Goal: Use online tool/utility: Utilize a website feature to perform a specific function

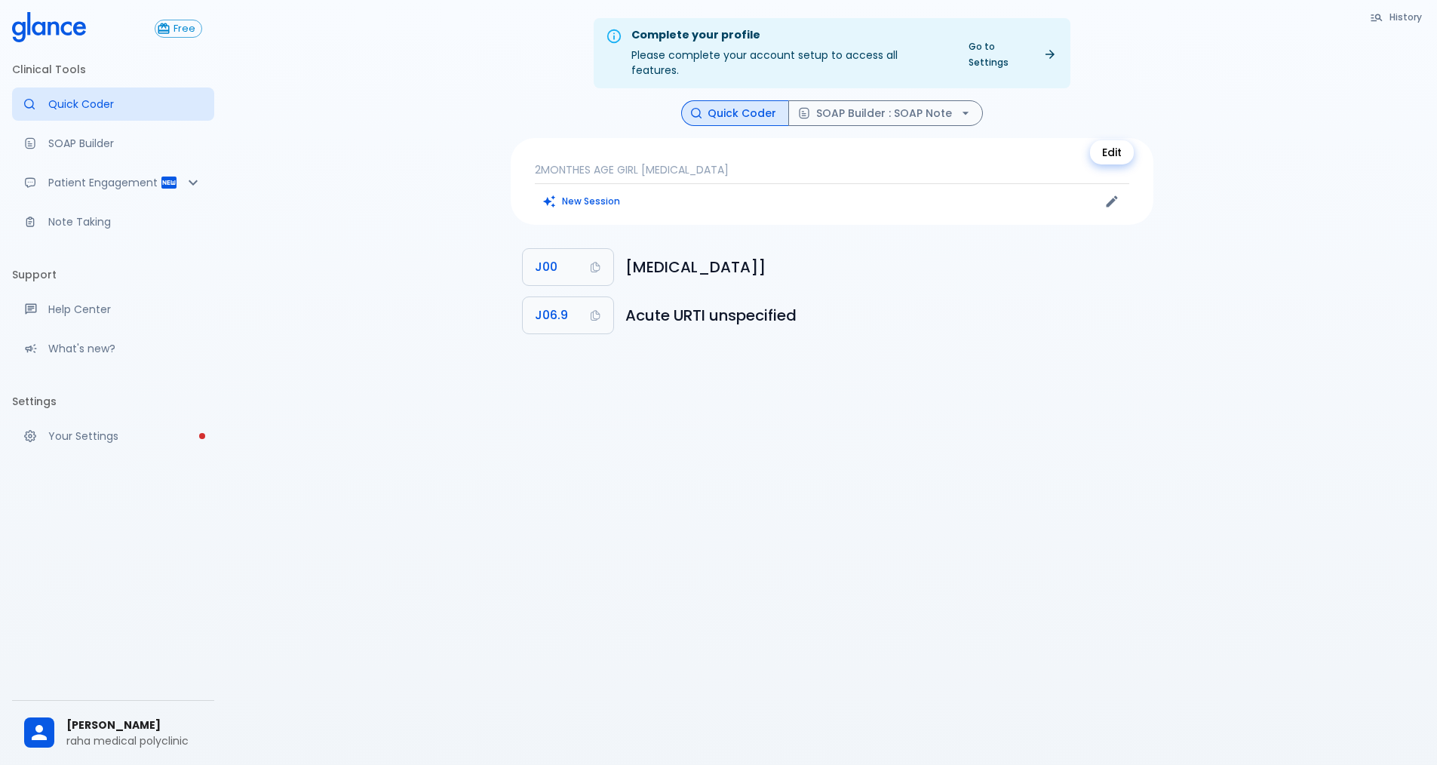
click at [1108, 194] on icon "Edit" at bounding box center [1112, 201] width 15 height 15
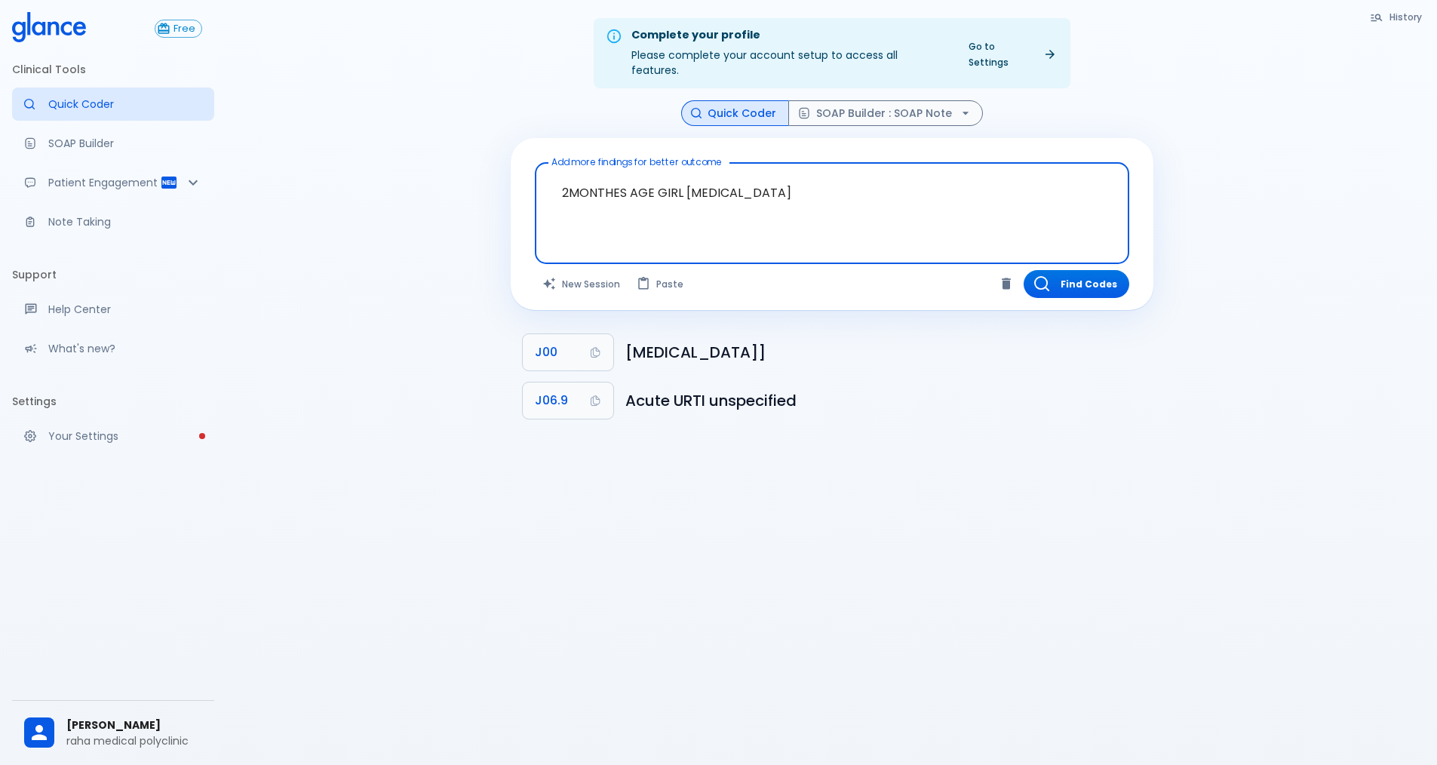
drag, startPoint x: 567, startPoint y: 176, endPoint x: 491, endPoint y: 180, distance: 75.5
click at [491, 180] on div "Complete your profile Please complete your account setup to access all features…" at bounding box center [831, 400] width 1211 height 801
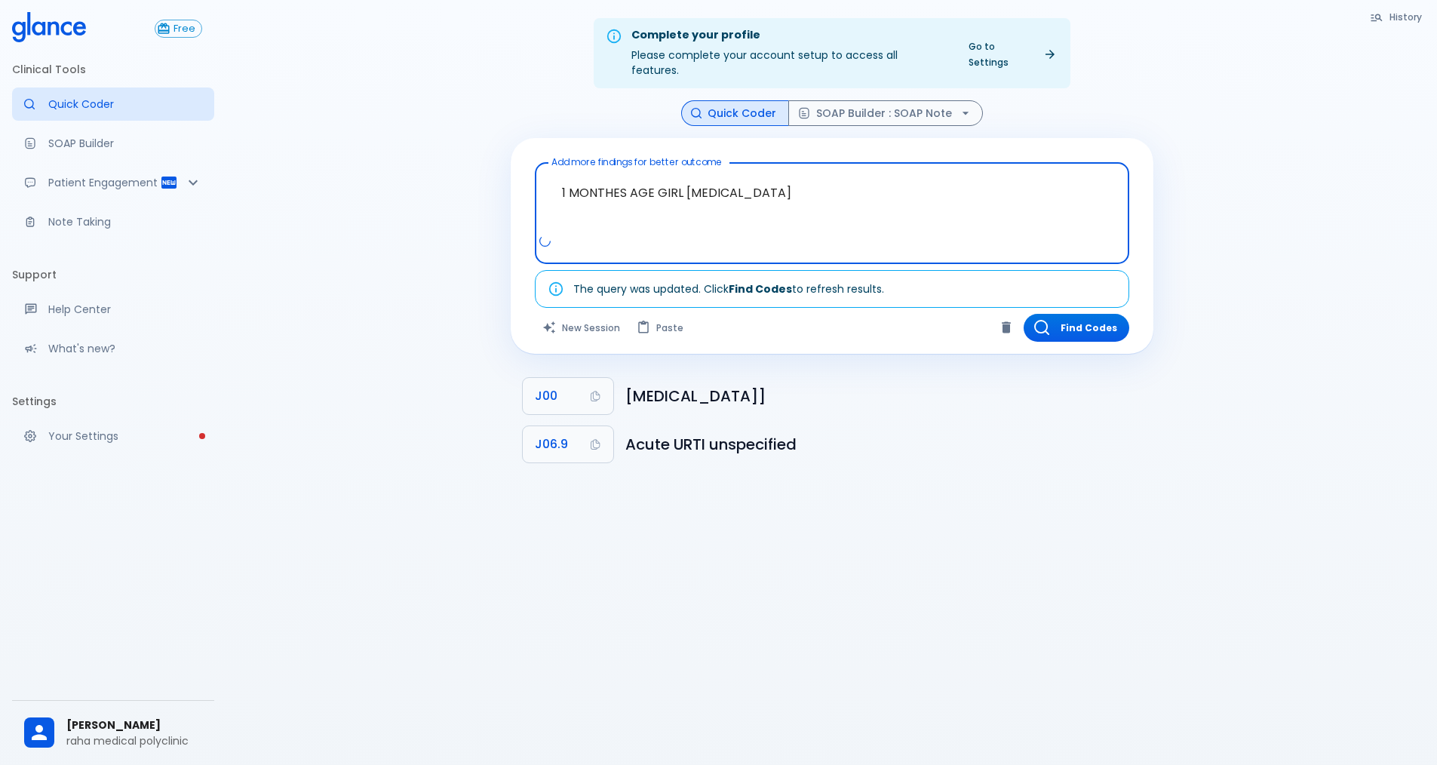
drag, startPoint x: 659, startPoint y: 174, endPoint x: 946, endPoint y: 183, distance: 287.6
click at [946, 183] on textarea "1 MONTHES AGE GIRL [MEDICAL_DATA]" at bounding box center [832, 201] width 573 height 65
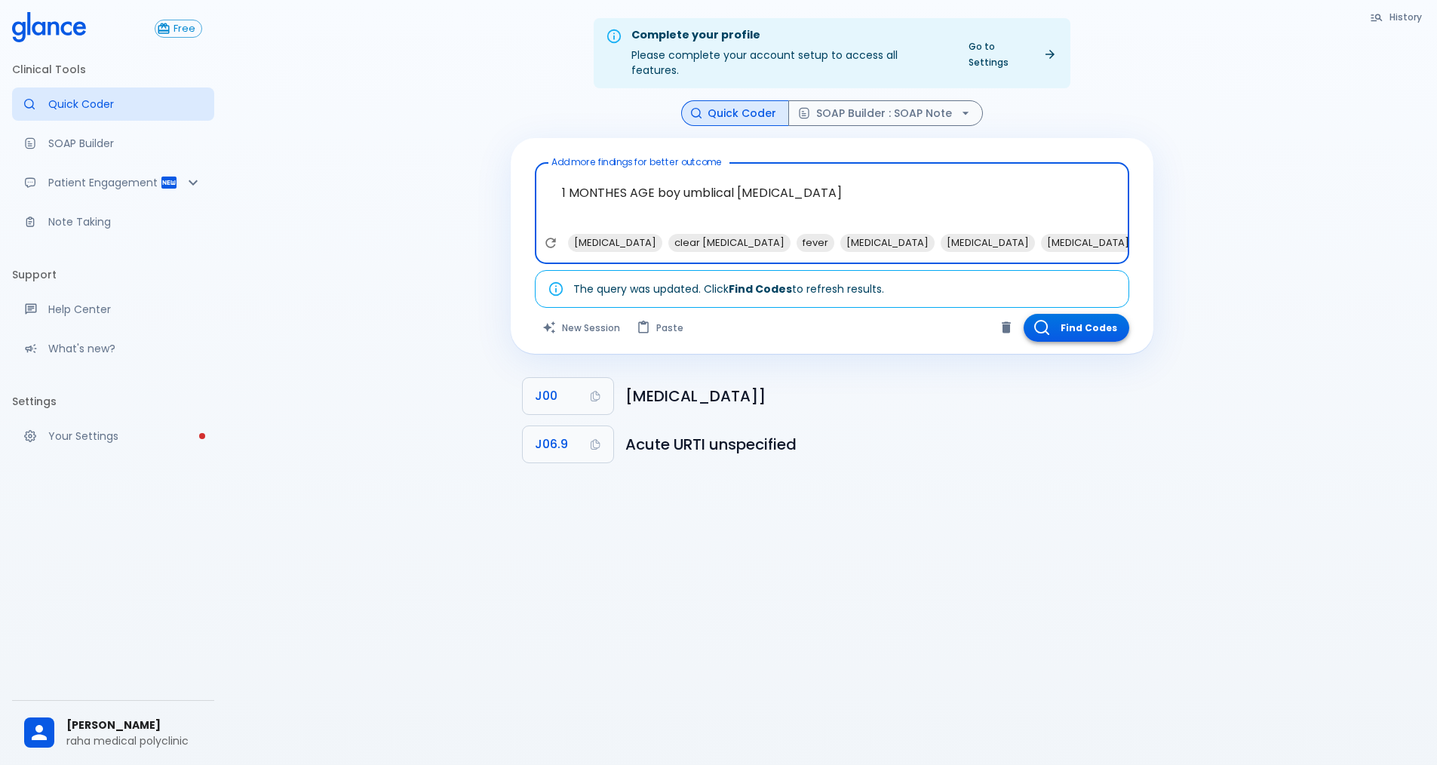
type textarea "1 MONTHES AGE boy umblical [MEDICAL_DATA]"
click at [1068, 314] on button "Find Codes" at bounding box center [1077, 328] width 106 height 28
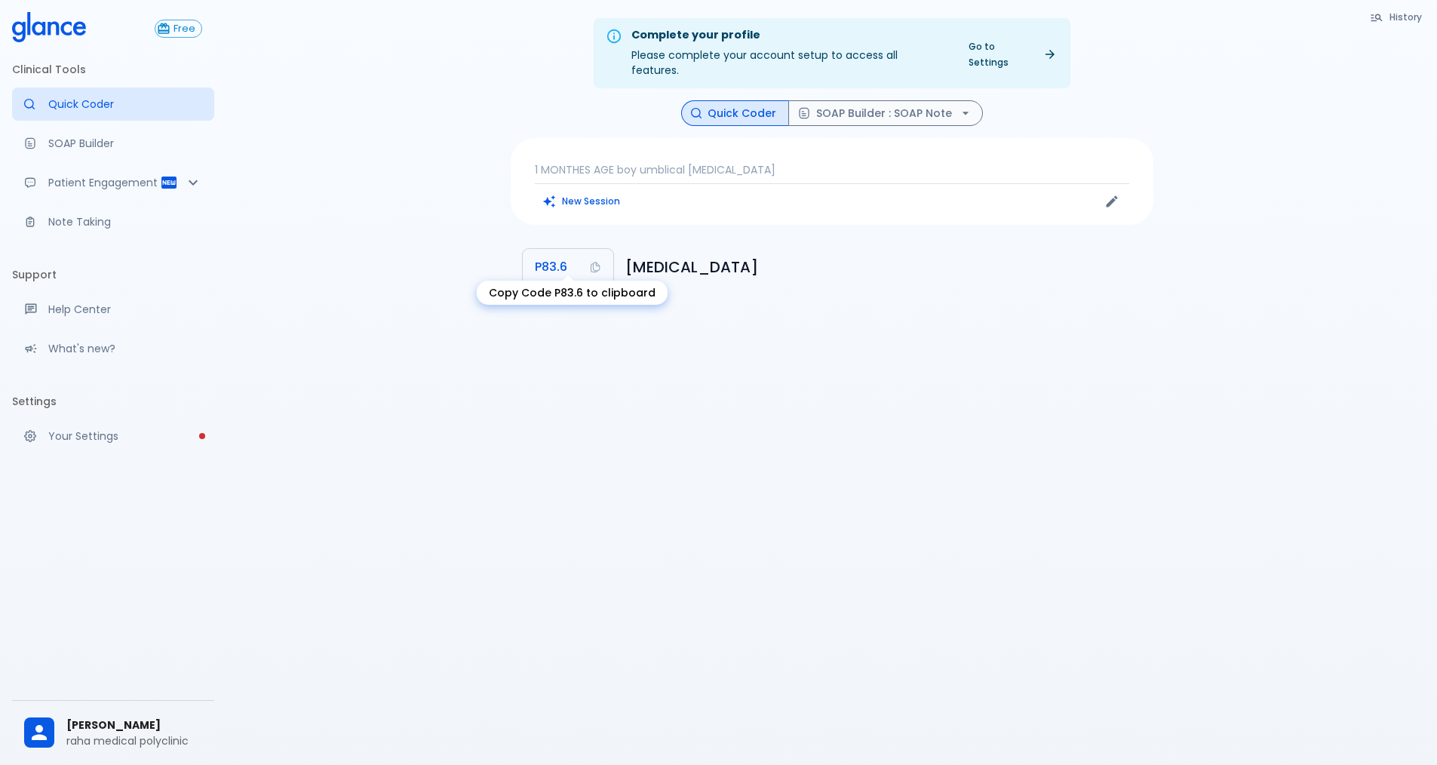
click at [594, 261] on icon "Copy Code P83.6 to clipboard" at bounding box center [595, 267] width 12 height 12
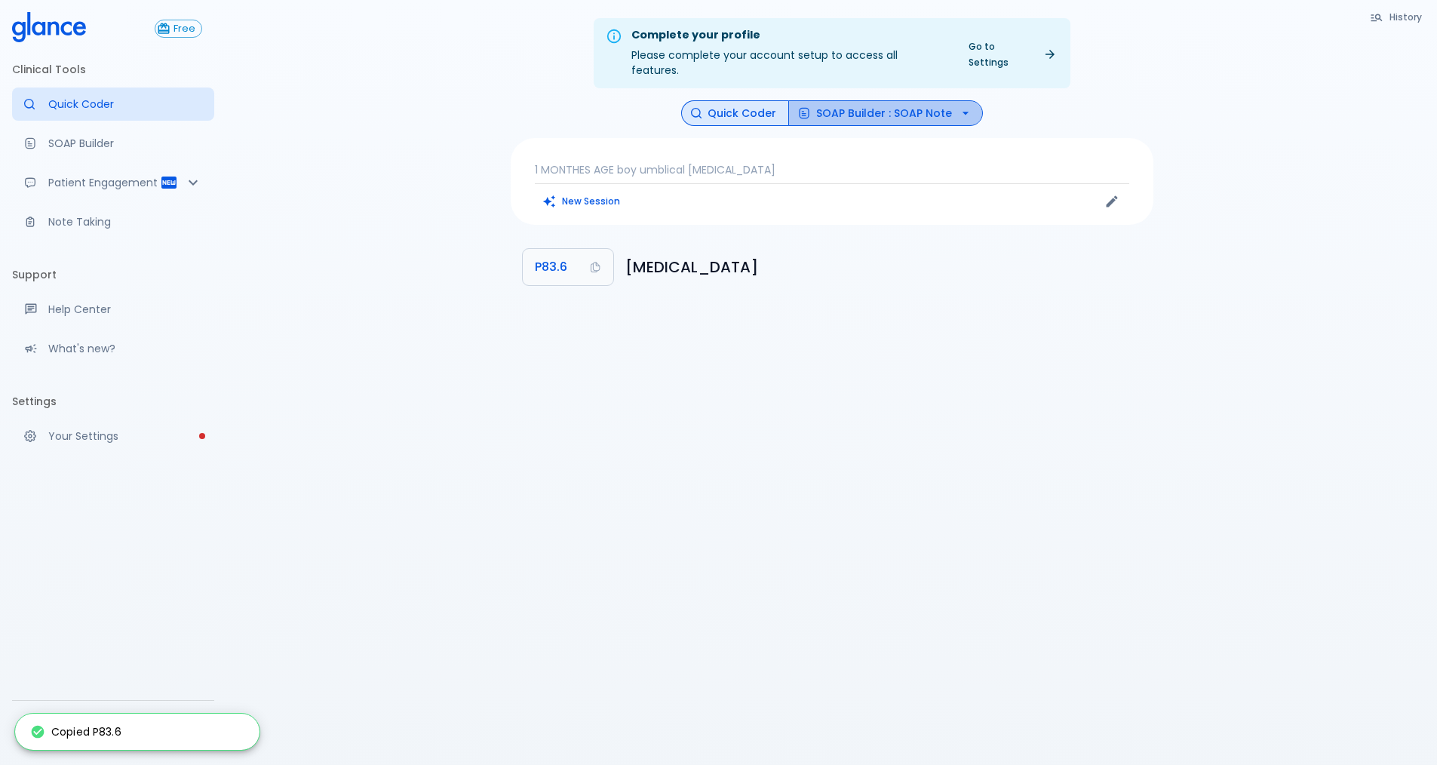
click at [936, 100] on button "SOAP Builder : SOAP Note" at bounding box center [885, 113] width 195 height 26
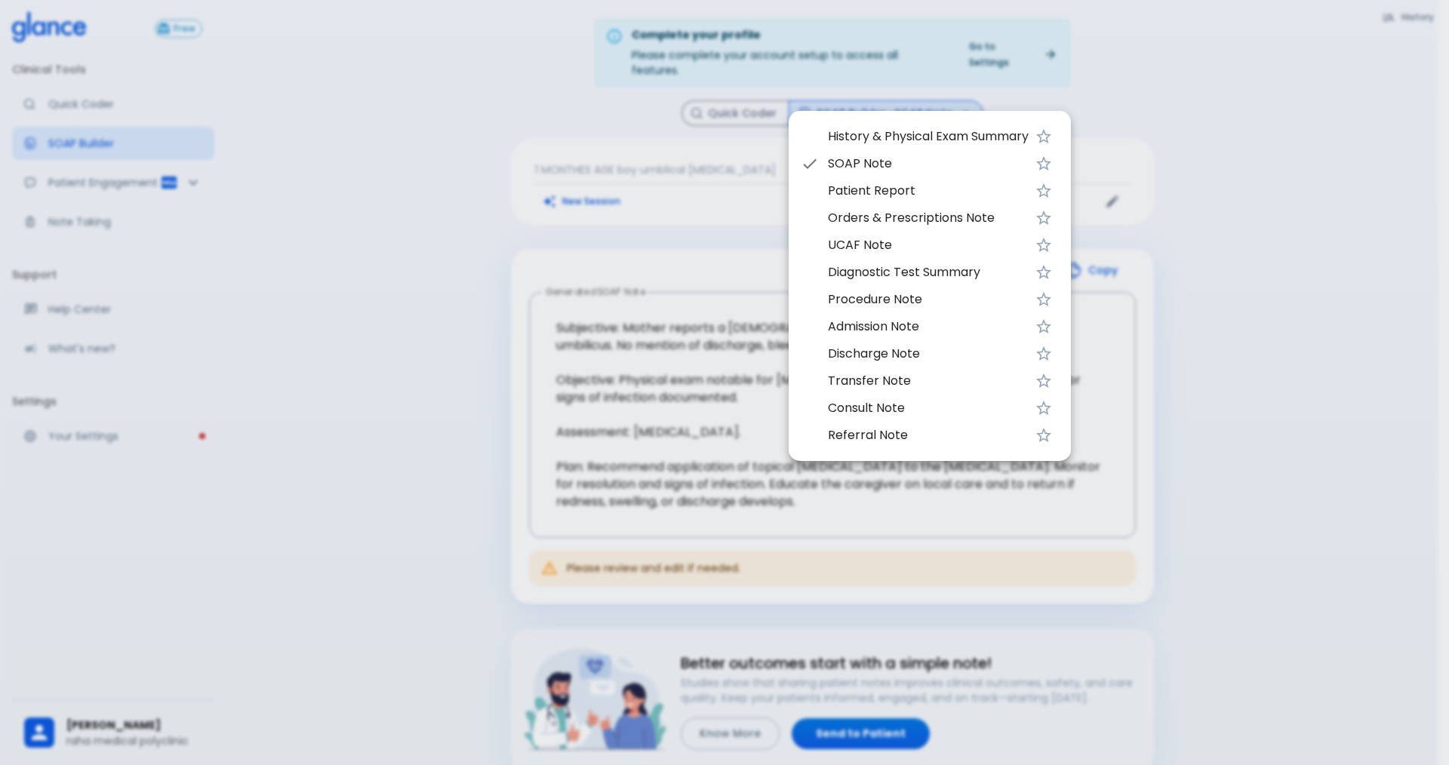
click at [853, 224] on span "Orders & Prescriptions Note" at bounding box center [928, 218] width 201 height 18
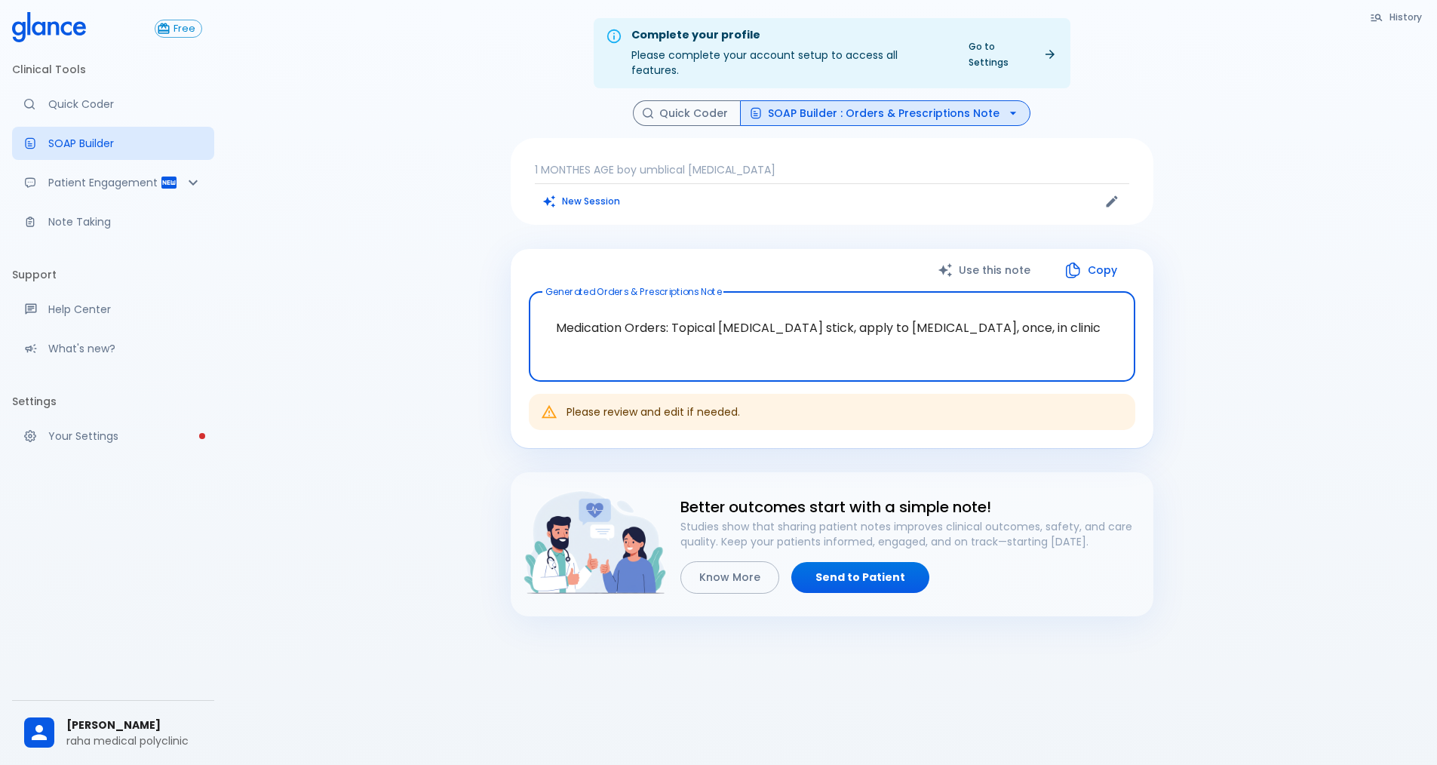
drag, startPoint x: 670, startPoint y: 312, endPoint x: 999, endPoint y: 326, distance: 329.3
click at [999, 326] on textarea "Medication Orders: Topical [MEDICAL_DATA] stick, apply to [MEDICAL_DATA], once,…" at bounding box center [832, 336] width 586 height 65
click at [823, 100] on button "SOAP Builder : Orders & Prescriptions Note" at bounding box center [885, 113] width 290 height 26
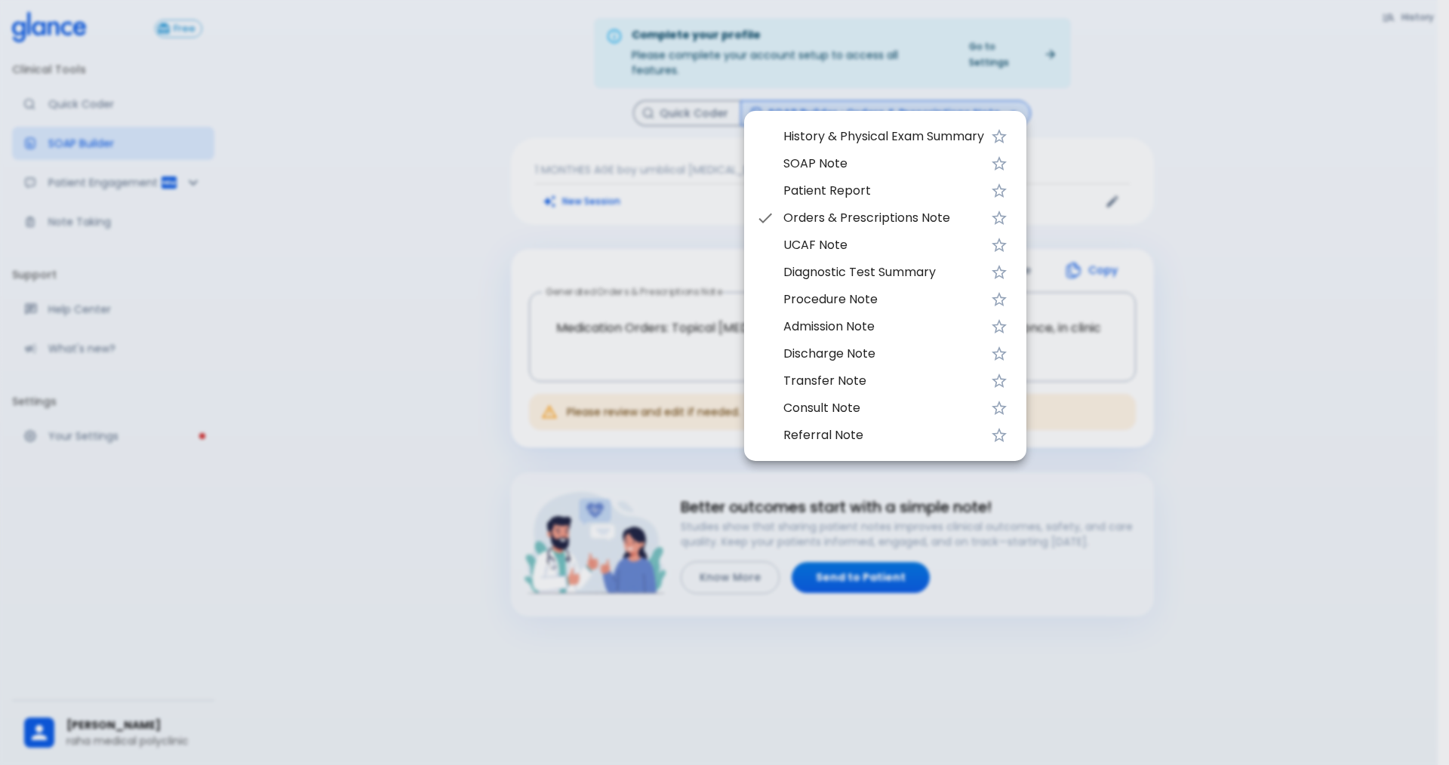
click at [1079, 245] on div at bounding box center [724, 382] width 1449 height 765
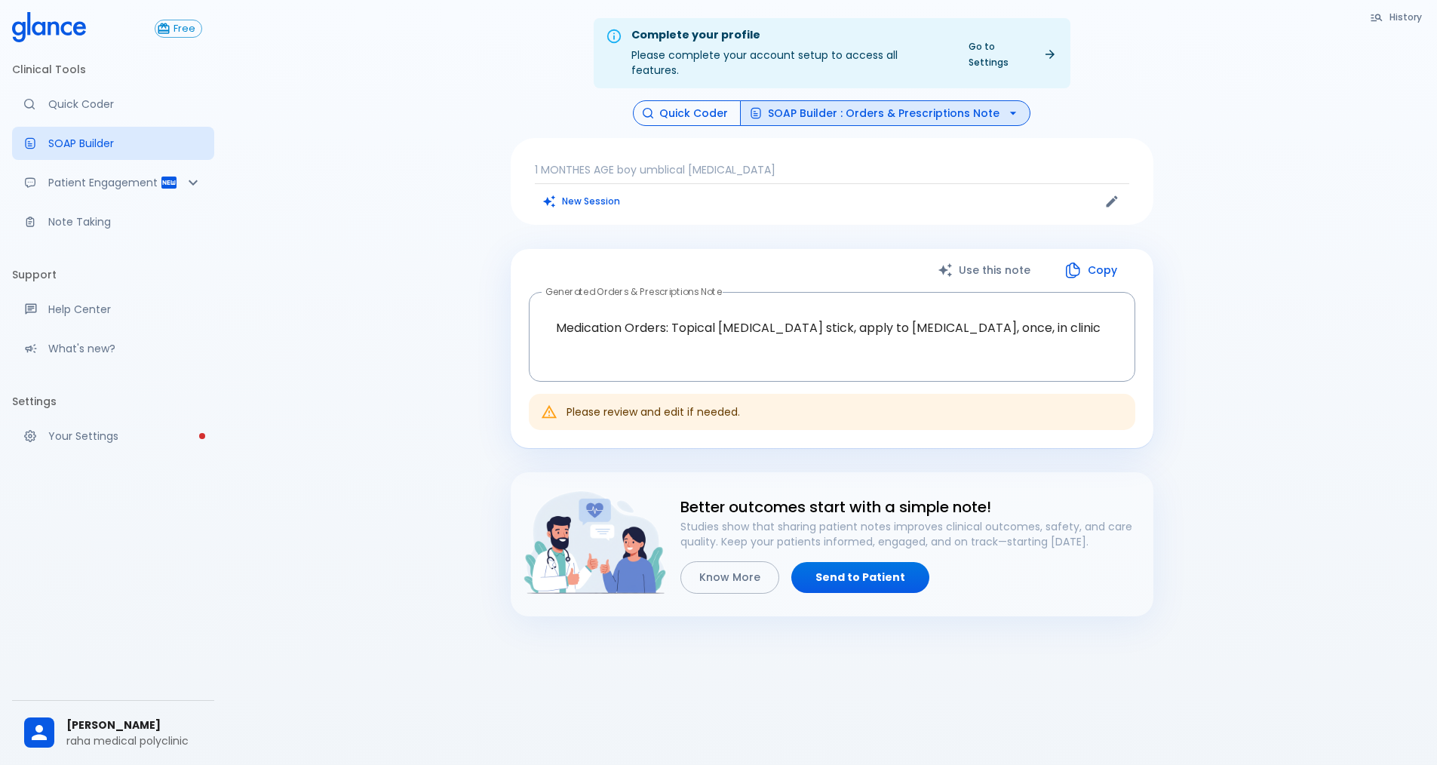
click at [705, 100] on button "Quick Coder" at bounding box center [687, 113] width 108 height 26
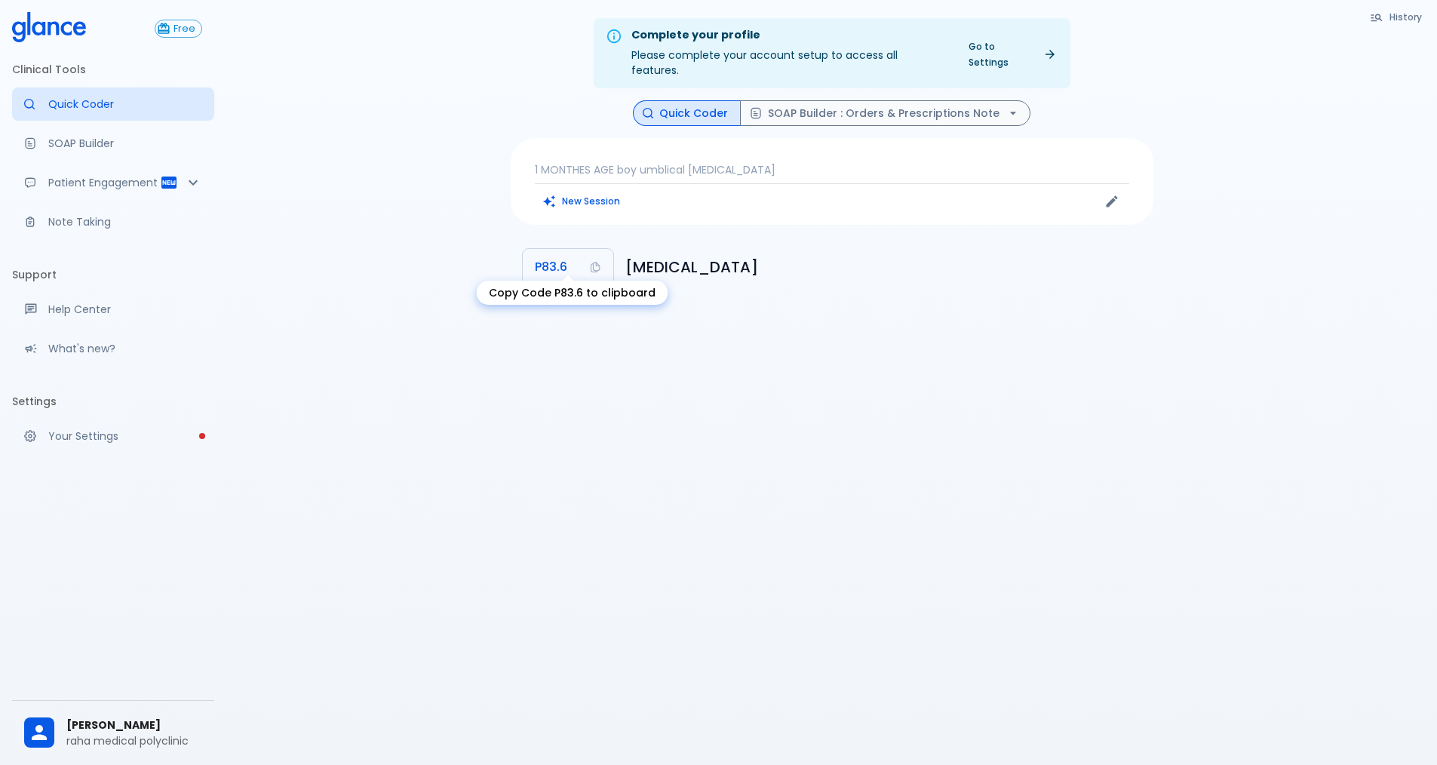
click at [593, 263] on icon "Copy Code P83.6 to clipboard" at bounding box center [595, 268] width 9 height 11
click at [592, 261] on icon "Copy Code P83.6 to clipboard" at bounding box center [595, 267] width 12 height 12
click at [866, 100] on button "SOAP Builder : Orders & Prescriptions Note" at bounding box center [885, 113] width 290 height 26
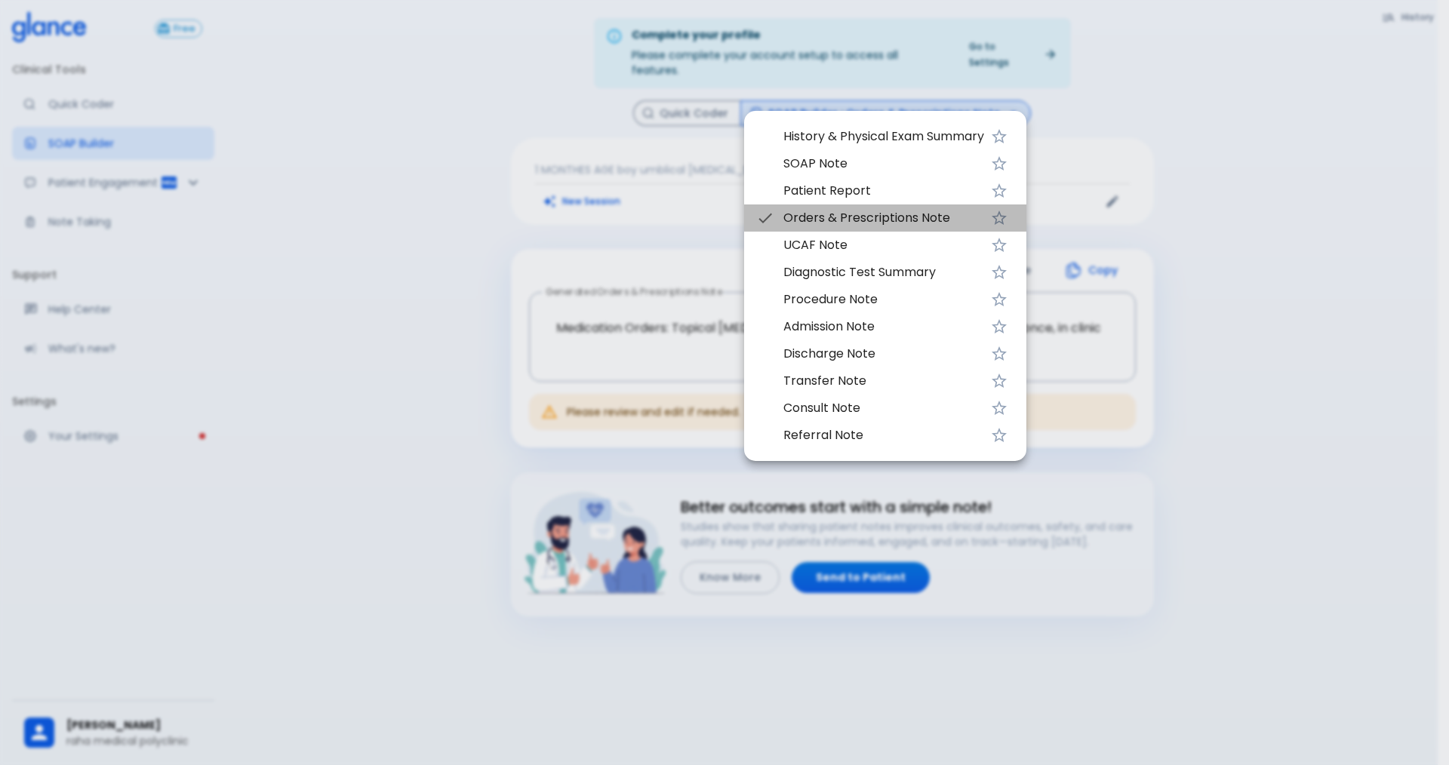
click at [844, 217] on span "Orders & Prescriptions Note" at bounding box center [883, 218] width 201 height 18
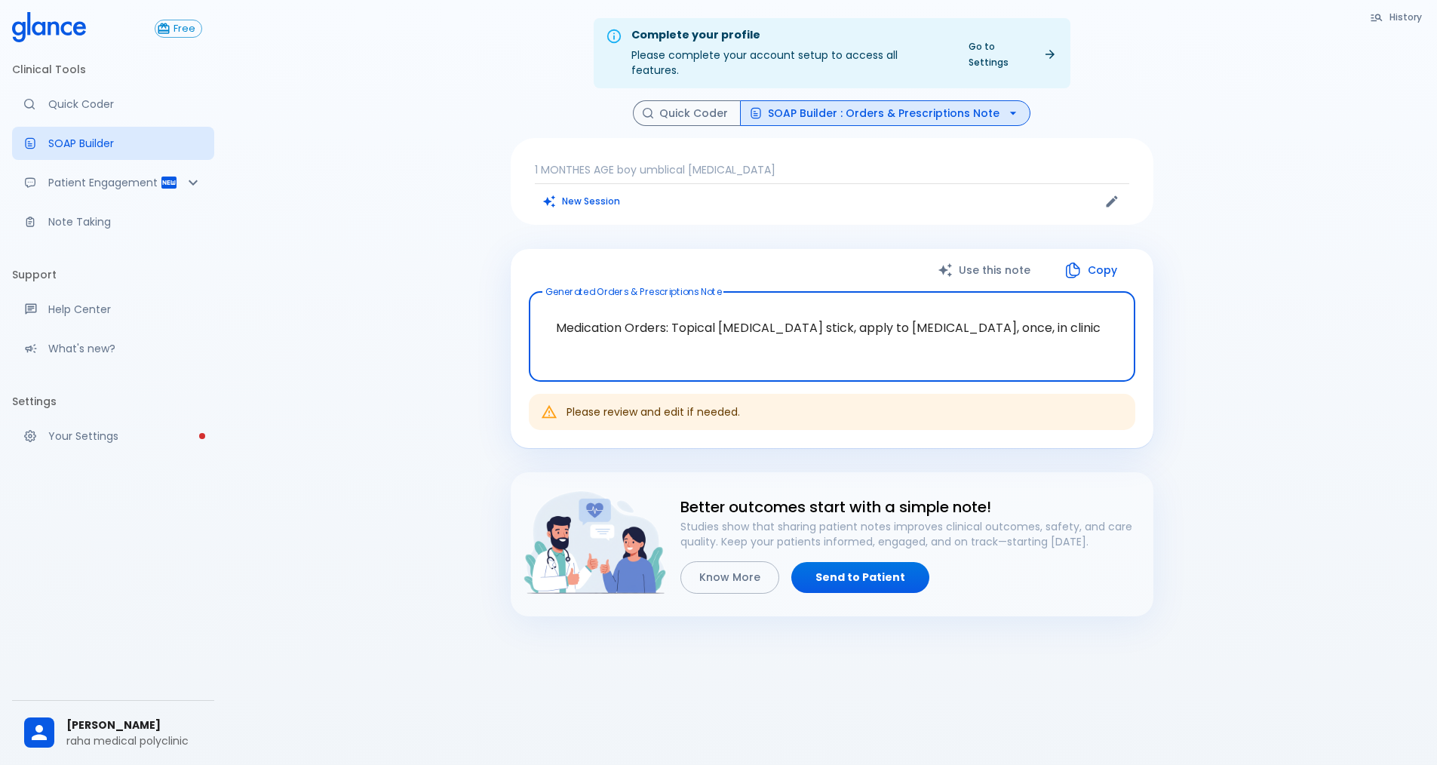
drag, startPoint x: 672, startPoint y: 311, endPoint x: 1005, endPoint y: 321, distance: 333.6
click at [1005, 321] on textarea "Medication Orders: Topical [MEDICAL_DATA] stick, apply to [MEDICAL_DATA], once,…" at bounding box center [832, 336] width 586 height 65
